Goal: Communication & Community: Ask a question

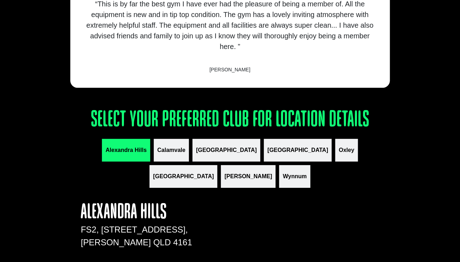
scroll to position [759, 0]
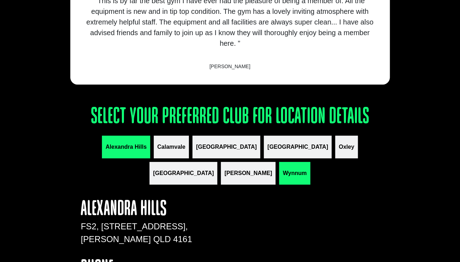
click at [283, 178] on span "Wynnum" at bounding box center [295, 173] width 24 height 9
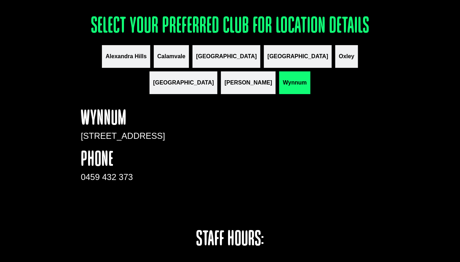
scroll to position [848, 0]
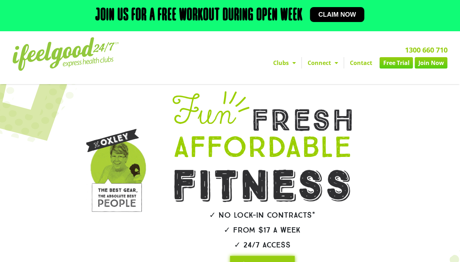
click at [344, 61] on link "Contact" at bounding box center [361, 62] width 34 height 11
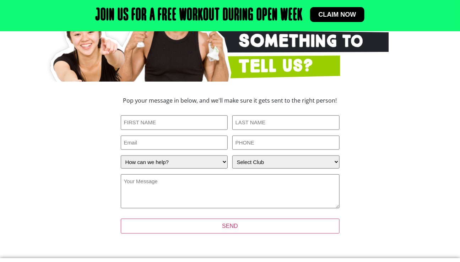
scroll to position [128, 0]
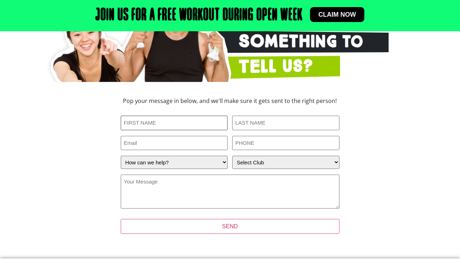
click at [213, 122] on input "First Name (Required)" at bounding box center [174, 123] width 107 height 15
type input "[PERSON_NAME]"
type input "Westwood-Erkkila"
type input "tawestwooderkkila@gmail.com"
type input "0411254757"
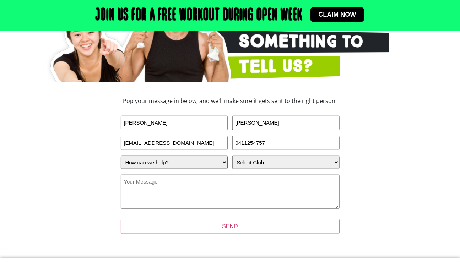
click at [177, 162] on select "How can we help? I have a question about joining I'm a current member who has a…" at bounding box center [174, 162] width 107 height 13
select select "I'm a current member who has an enquiry"
click at [121, 157] on select "How can we help? I have a question about joining I'm a current member who has a…" at bounding box center [174, 162] width 107 height 13
click at [239, 163] on select "Select Club Alexandra Hills Calamvale Coopers Plains Middle Park Oxenford Oxley…" at bounding box center [285, 162] width 107 height 13
select select "Wynnum"
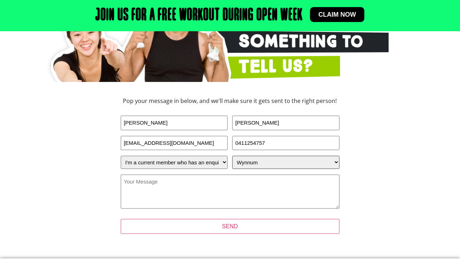
click at [232, 157] on select "Select Club Alexandra Hills Calamvale Coopers Plains Middle Park Oxenford Oxley…" at bounding box center [285, 162] width 107 height 13
click at [180, 188] on textarea "Your Message (Required)" at bounding box center [230, 192] width 219 height 34
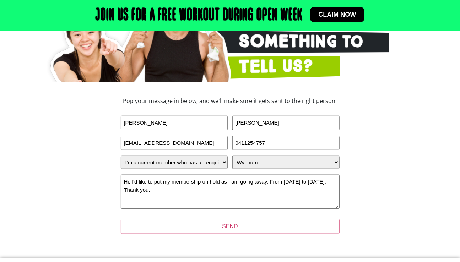
type textarea "Hi. I'd like to put my membership on hold as I am going away. From 20 Sept to 7…"
drag, startPoint x: 263, startPoint y: 125, endPoint x: 235, endPoint y: 125, distance: 28.4
click at [235, 125] on input "Westwood-Erkkila" at bounding box center [285, 123] width 107 height 15
type input "Erkkila"
click at [131, 183] on textarea "Hi. I'd like to put my membership on hold as I am going away. From 20 Sept to 7…" at bounding box center [230, 192] width 219 height 34
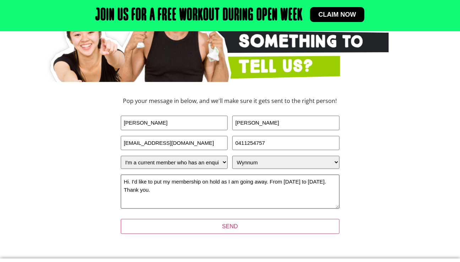
click at [275, 184] on textarea "Hi. I'd like to put my membership on hold as I am going away. From 20 Sept to 7…" at bounding box center [230, 192] width 219 height 34
click at [161, 191] on textarea "Hi. I'd like to put my membership on hold as I am going away, from 20 Sept to 7…" at bounding box center [230, 192] width 219 height 34
click at [132, 183] on textarea "Hi. I'd like to put my membership on hold as I am going away, from 20 Sept to 7…" at bounding box center [230, 192] width 219 height 34
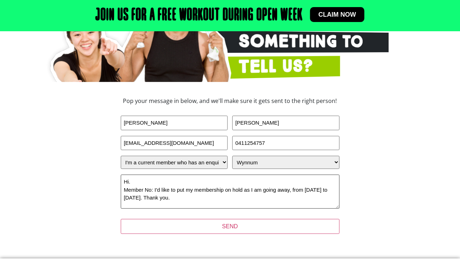
paste textarea "#91404707"
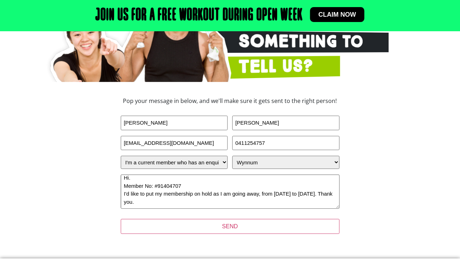
scroll to position [4, 0]
click at [130, 180] on textarea "Hi. Member No: #91404707 I'd like to put my membership on hold as I am going aw…" at bounding box center [230, 192] width 219 height 34
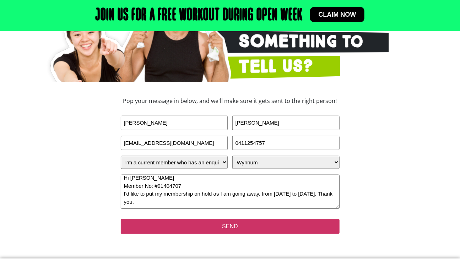
type textarea "Hi ifeelgood Wynnum Member No: #91404707 I'd like to put my membership on hold …"
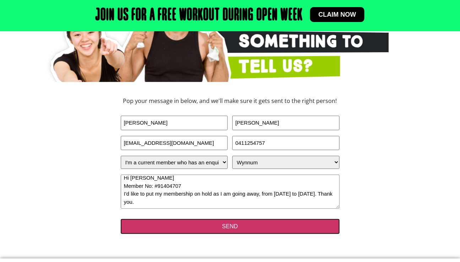
click at [180, 227] on input "SEND" at bounding box center [230, 226] width 219 height 15
click at [220, 228] on input "SEND" at bounding box center [230, 226] width 219 height 15
